Goal: Task Accomplishment & Management: Use online tool/utility

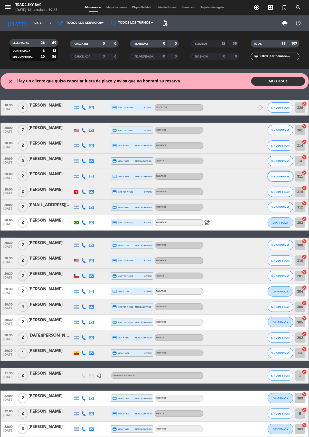
click at [283, 175] on span "SIN CONFIRMAR" at bounding box center [280, 176] width 18 height 3
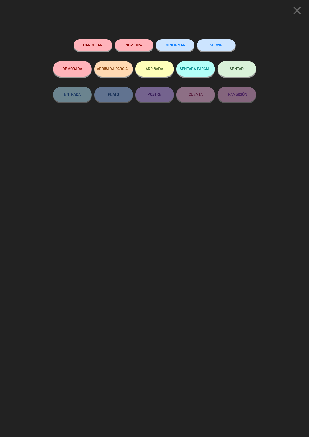
click at [221, 44] on button "SERVIR" at bounding box center [216, 45] width 39 height 12
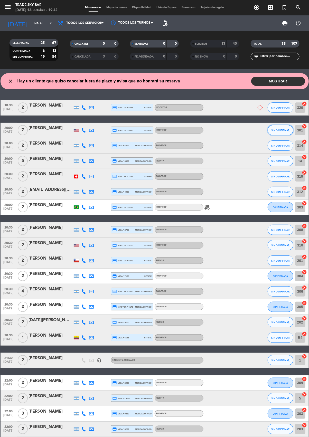
click at [285, 129] on span "SIN CONFIRMAR" at bounding box center [280, 130] width 18 height 3
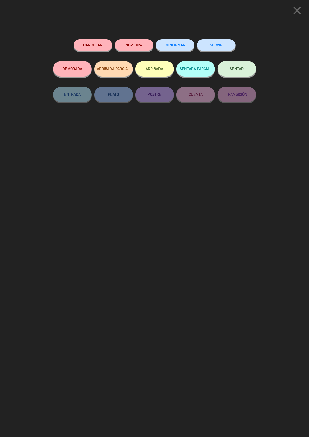
click at [218, 43] on button "SERVIR" at bounding box center [216, 45] width 39 height 12
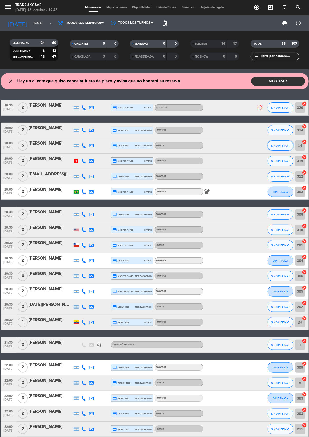
click at [284, 148] on button "SIN CONFIRMAR" at bounding box center [281, 145] width 26 height 10
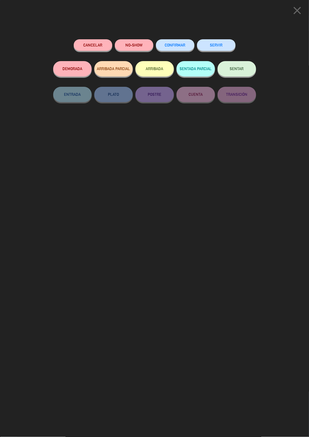
click at [214, 40] on button "SERVIR" at bounding box center [216, 45] width 39 height 12
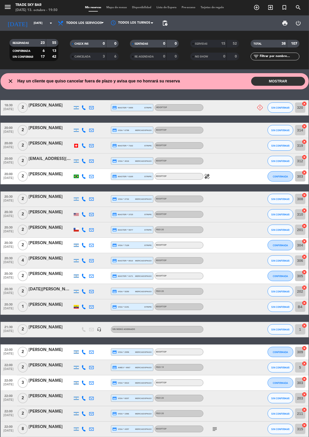
click at [300, 145] on input "319" at bounding box center [300, 145] width 10 height 10
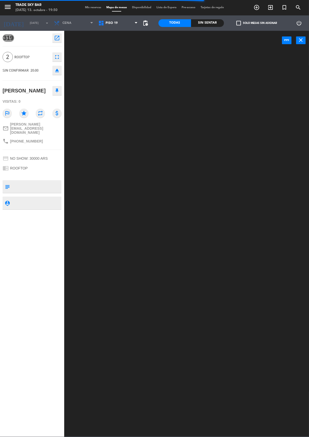
click at [299, 43] on button "close" at bounding box center [301, 40] width 10 height 8
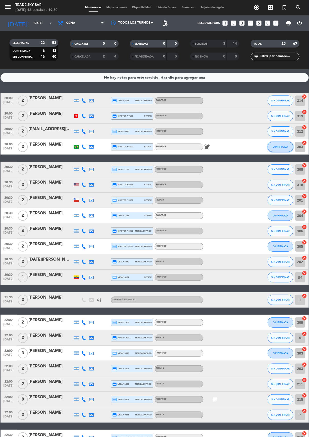
click at [282, 146] on span "CONFIRMADA" at bounding box center [280, 146] width 15 height 3
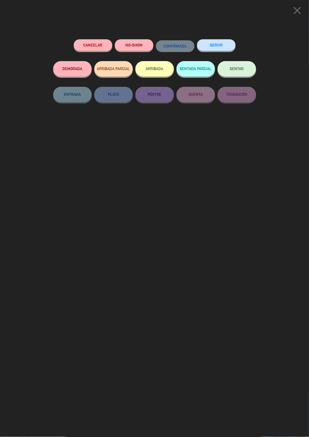
click at [219, 44] on button "SERVIR" at bounding box center [216, 45] width 39 height 12
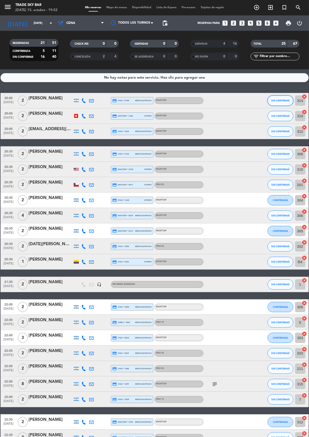
click at [290, 104] on button "SIN CONFIRMAR" at bounding box center [281, 101] width 26 height 10
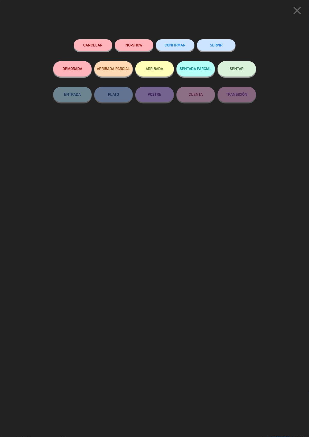
click at [217, 44] on button "SERVIR" at bounding box center [216, 45] width 39 height 12
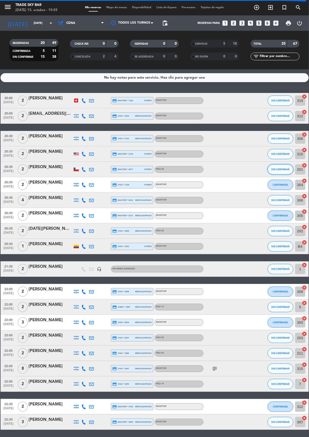
click at [281, 169] on span "SIN CONFIRMAR" at bounding box center [280, 169] width 18 height 3
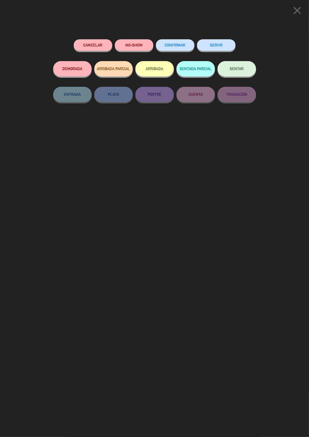
click at [221, 43] on button "SERVIR" at bounding box center [216, 45] width 39 height 12
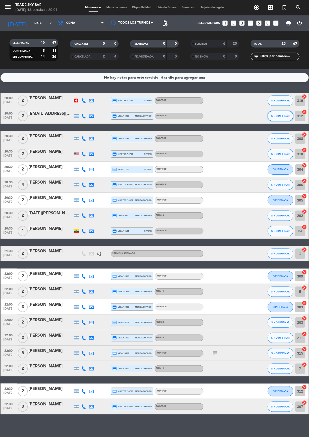
click at [283, 115] on span "SIN CONFIRMAR" at bounding box center [280, 116] width 18 height 3
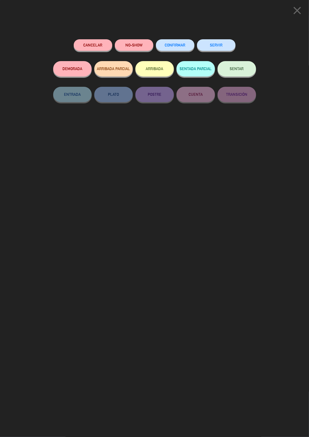
click at [218, 44] on button "SERVIR" at bounding box center [216, 45] width 39 height 12
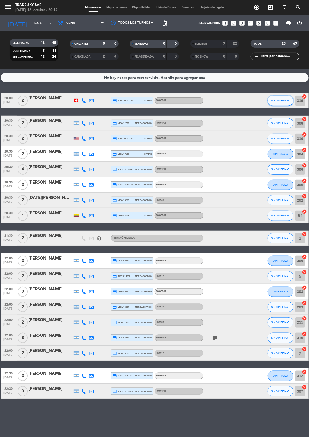
click at [283, 100] on span "SIN CONFIRMAR" at bounding box center [280, 100] width 18 height 3
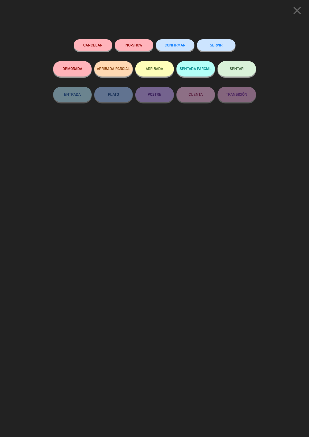
click at [220, 44] on button "SERVIR" at bounding box center [216, 45] width 39 height 12
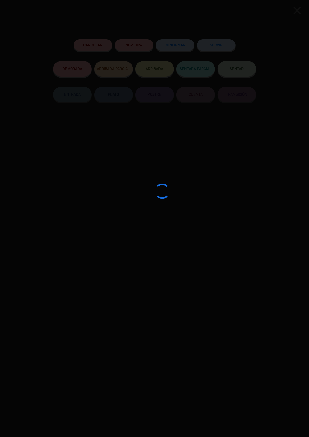
type input "310"
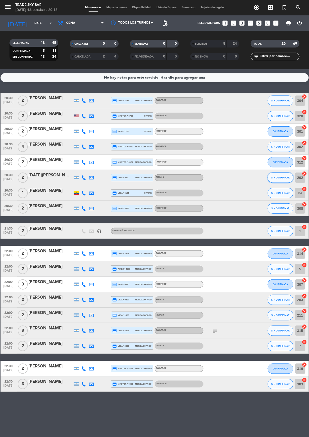
click at [283, 177] on span "SIN CONFIRMAR" at bounding box center [280, 177] width 18 height 3
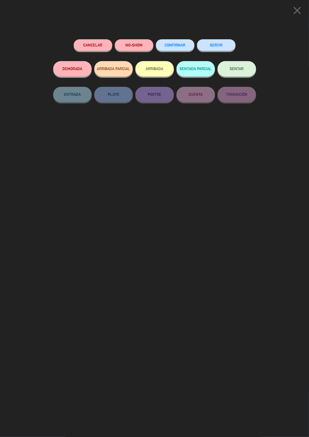
click at [227, 44] on button "SERVIR" at bounding box center [216, 45] width 39 height 12
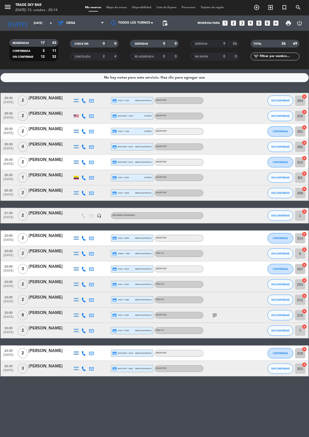
click at [215, 316] on icon "subject" at bounding box center [215, 315] width 6 height 6
click at [217, 317] on icon "subject" at bounding box center [215, 315] width 6 height 6
click at [284, 166] on button "CONFIRMADA" at bounding box center [281, 162] width 26 height 10
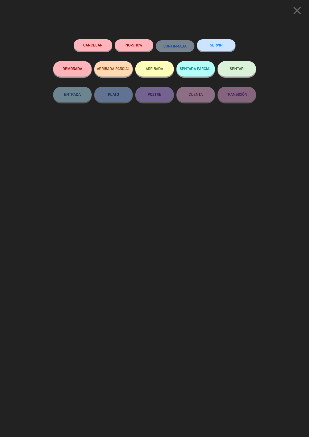
click at [228, 42] on button "SERVIR" at bounding box center [216, 45] width 39 height 12
